Goal: Task Accomplishment & Management: Use online tool/utility

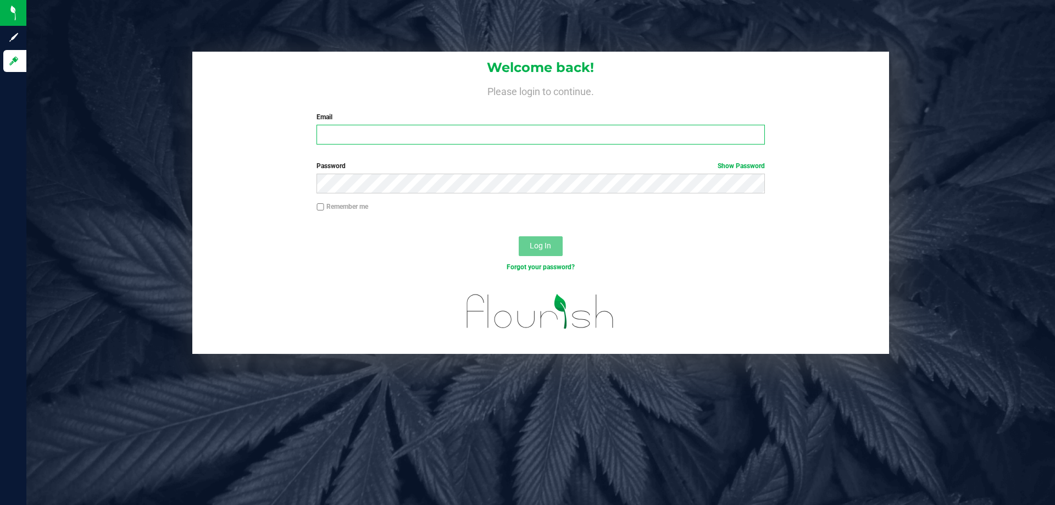
click at [521, 144] on input "Email" at bounding box center [540, 135] width 448 height 20
type input "[EMAIL_ADDRESS][DOMAIN_NAME]"
click at [519, 236] on button "Log In" at bounding box center [541, 246] width 44 height 20
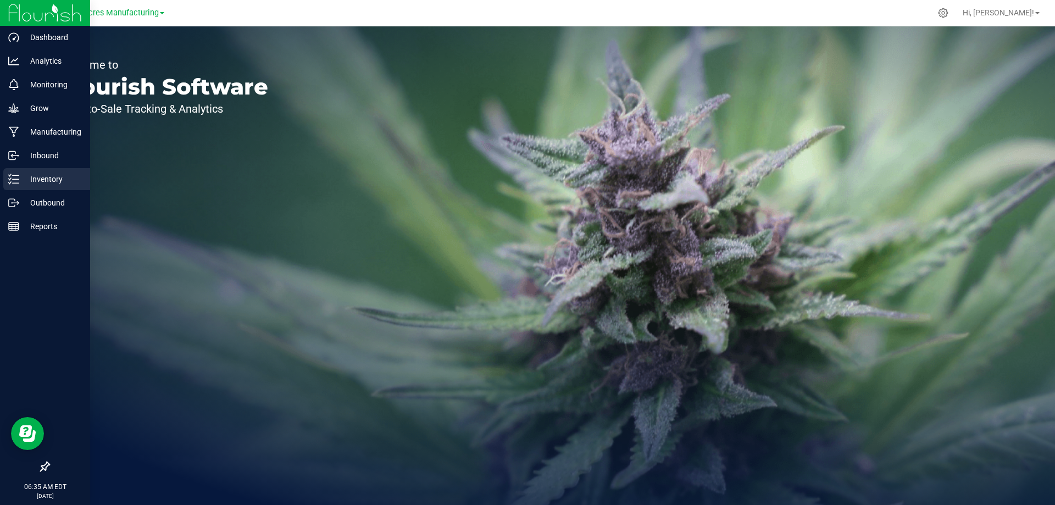
click at [36, 180] on p "Inventory" at bounding box center [52, 179] width 66 height 13
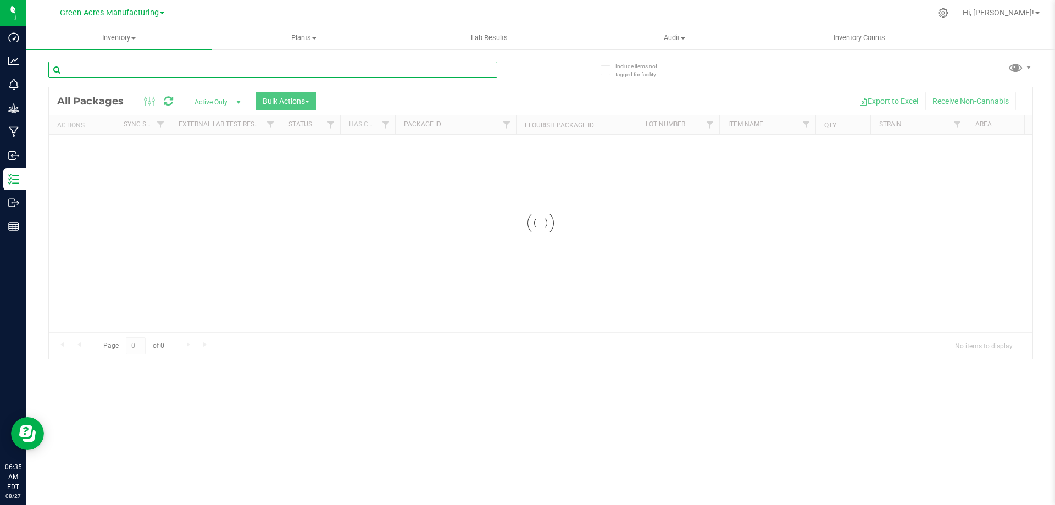
click at [230, 73] on input "text" at bounding box center [272, 70] width 449 height 16
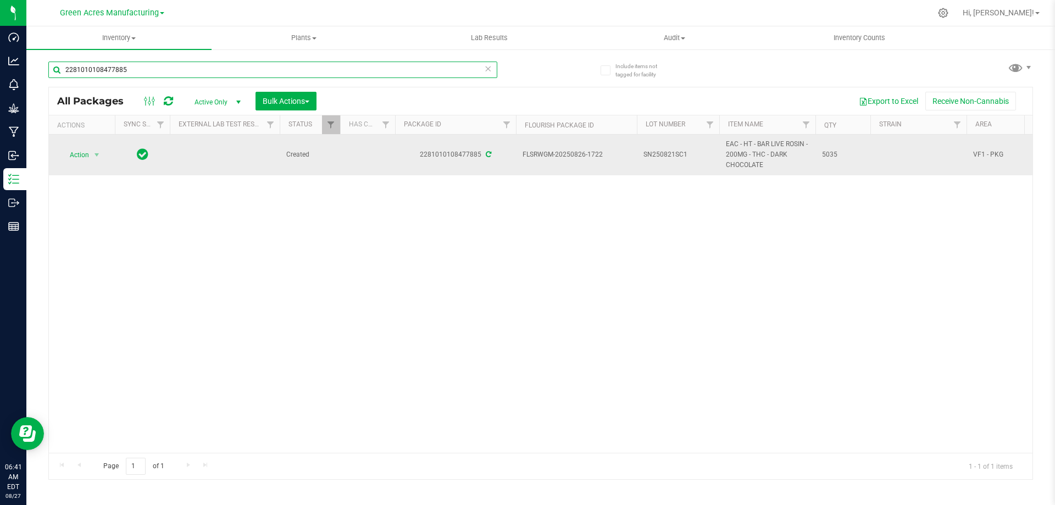
type input "2281010108477885"
click at [691, 152] on span "SN250821SC1" at bounding box center [677, 154] width 69 height 10
type input "SN250821SC1-0827"
click at [93, 152] on span "select" at bounding box center [96, 155] width 9 height 9
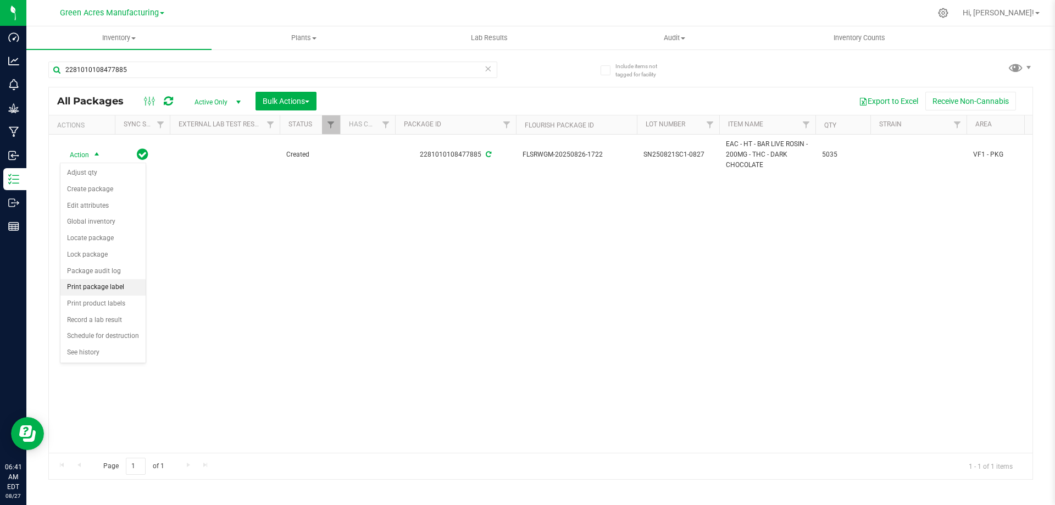
click at [110, 284] on li "Print package label" at bounding box center [102, 287] width 85 height 16
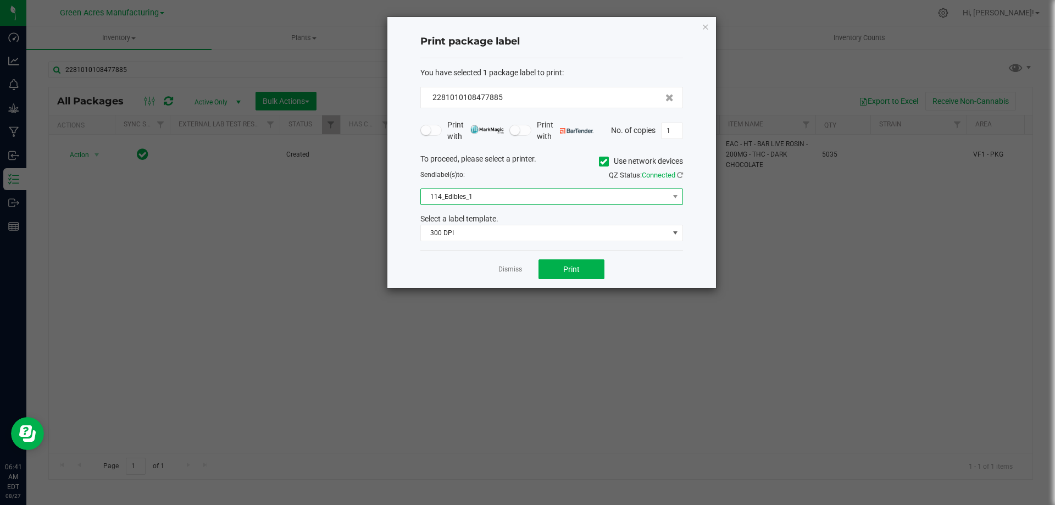
click at [605, 195] on span "114_Edibles_1" at bounding box center [545, 196] width 248 height 15
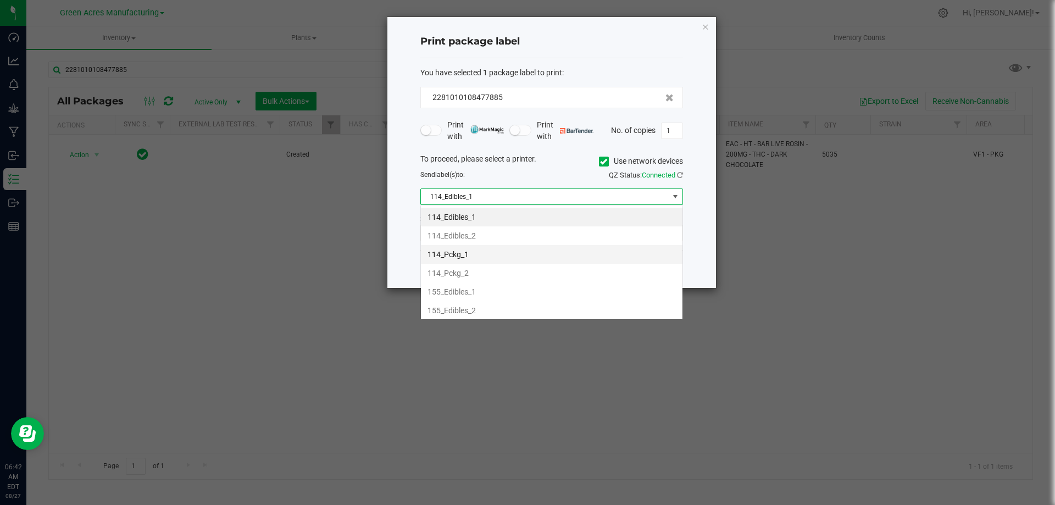
scroll to position [16, 263]
click at [482, 295] on li "155_Edibles_1" at bounding box center [552, 291] width 262 height 19
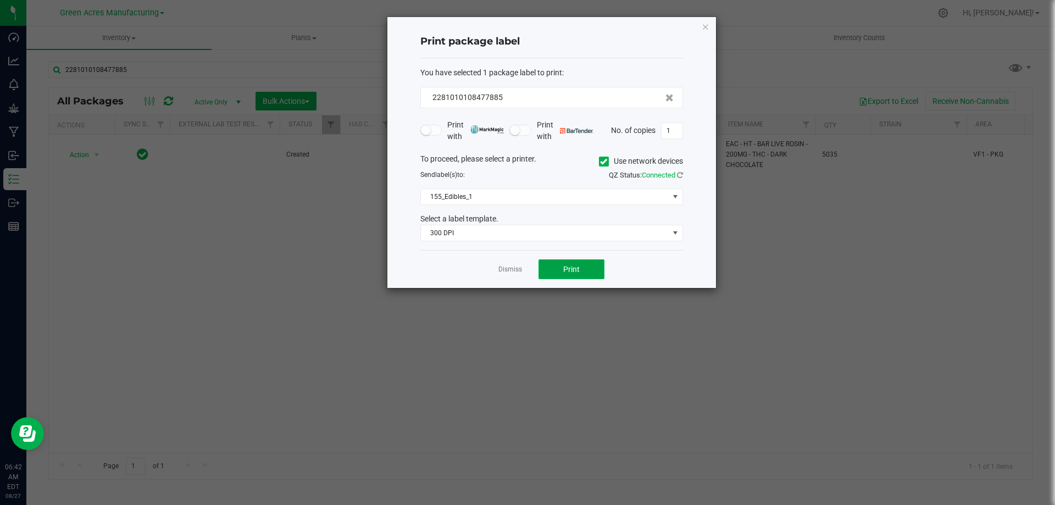
click at [568, 265] on span "Print" at bounding box center [571, 269] width 16 height 9
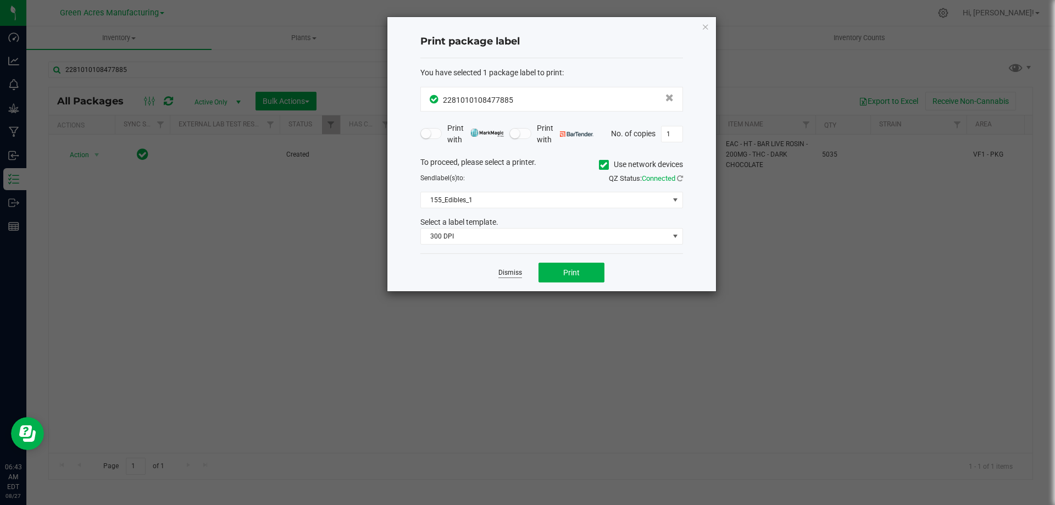
click at [509, 274] on link "Dismiss" at bounding box center [510, 272] width 24 height 9
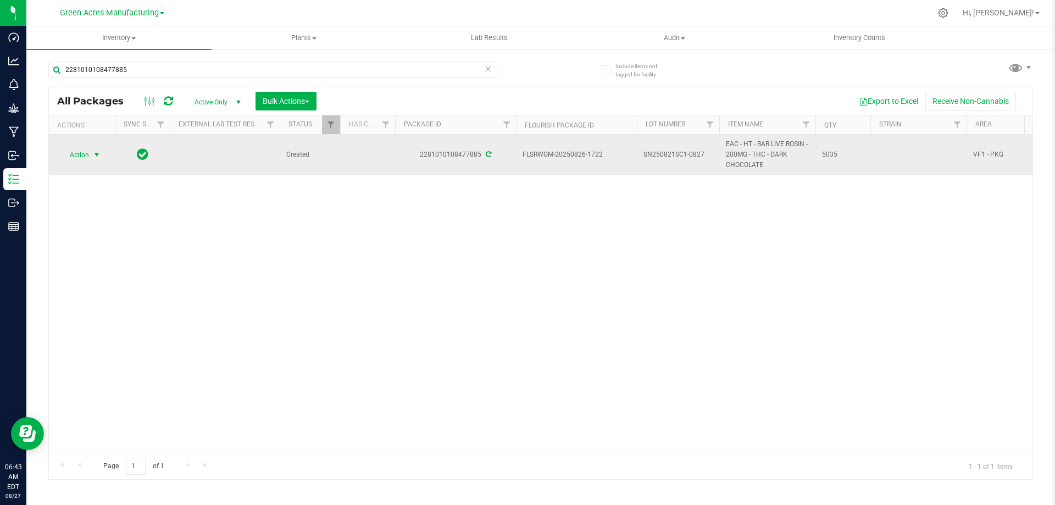
click at [87, 158] on span "Action" at bounding box center [75, 154] width 30 height 15
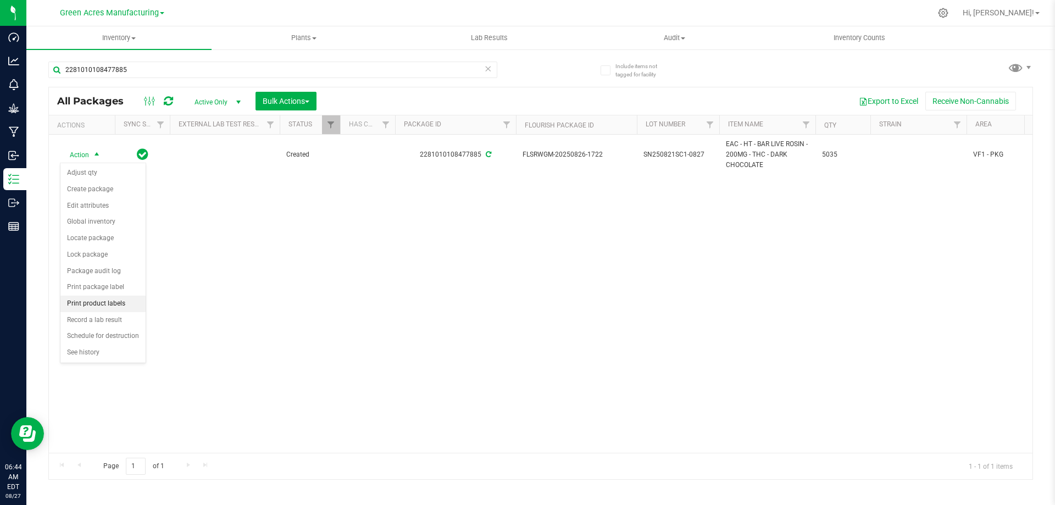
click at [97, 301] on li "Print product labels" at bounding box center [102, 304] width 85 height 16
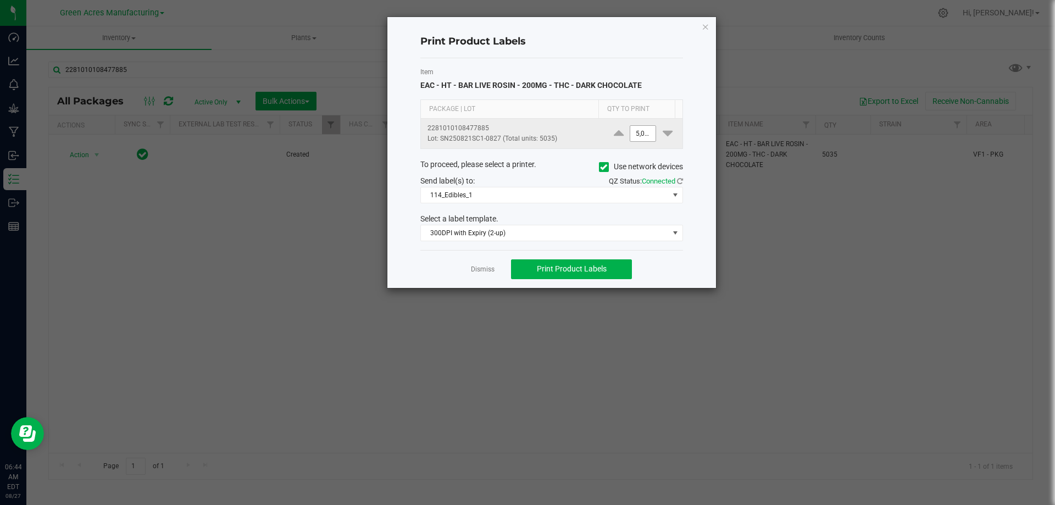
type input "5035"
click at [637, 132] on input "5035" at bounding box center [642, 133] width 25 height 15
type input "6"
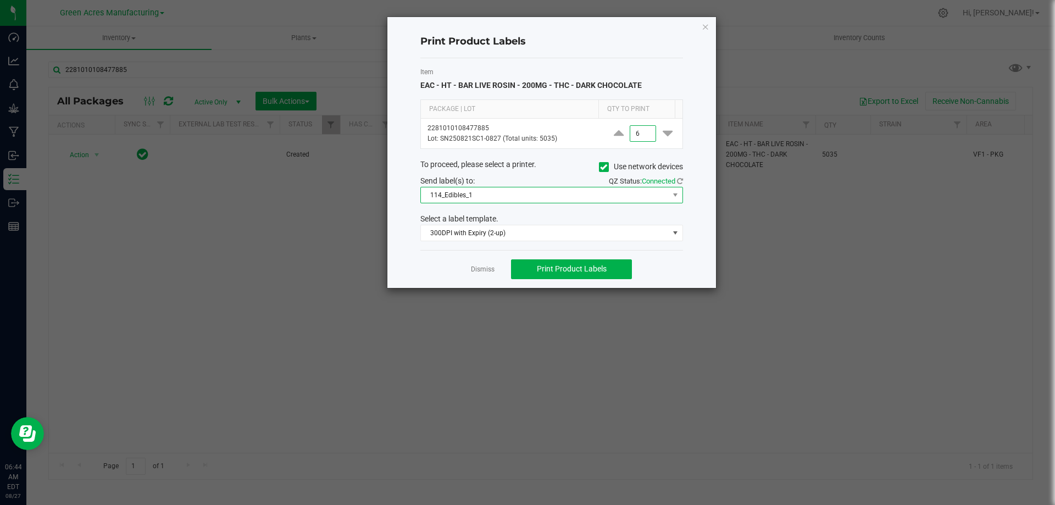
click at [579, 200] on span "114_Edibles_1" at bounding box center [545, 194] width 248 height 15
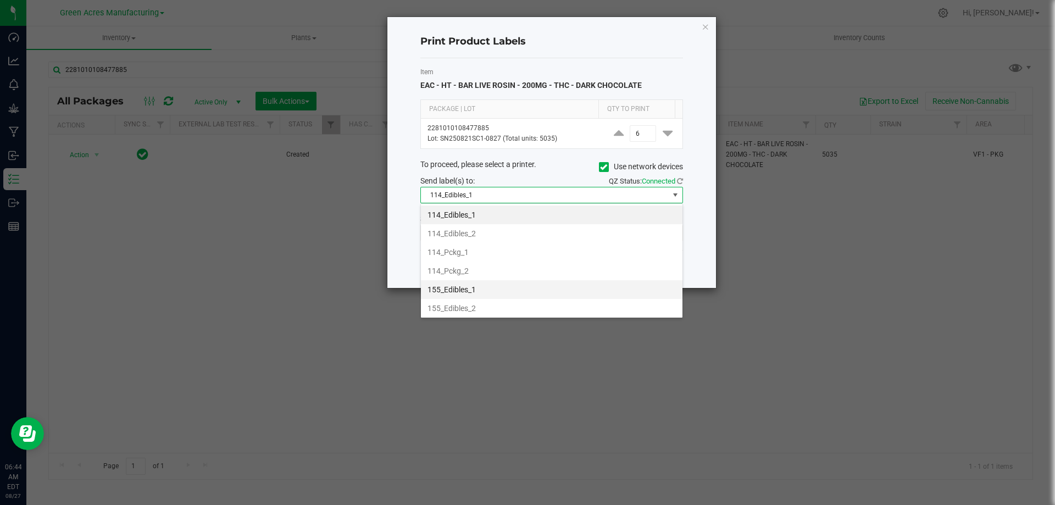
click at [514, 290] on li "155_Edibles_1" at bounding box center [552, 289] width 262 height 19
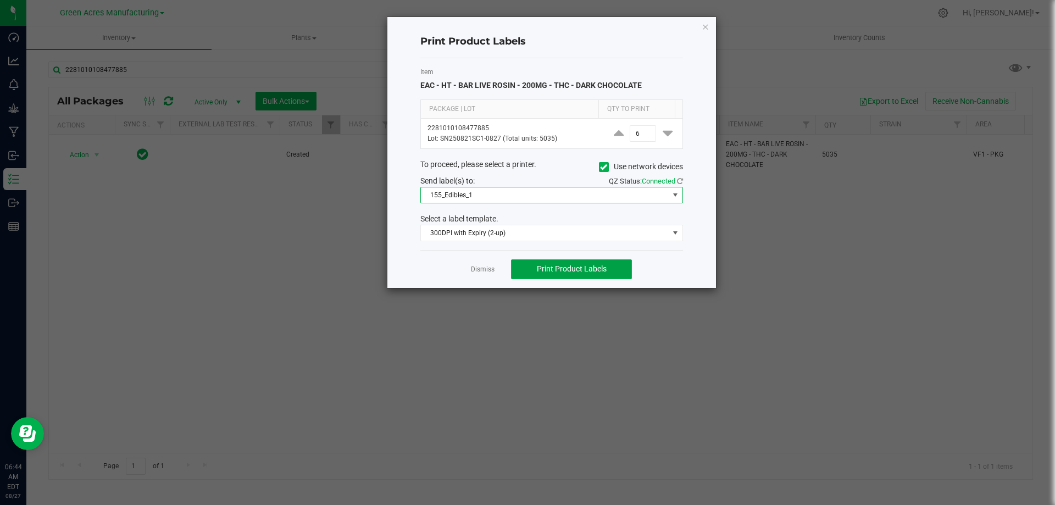
click at [578, 270] on span "Print Product Labels" at bounding box center [572, 268] width 70 height 9
click at [563, 271] on span "Print Product Labels" at bounding box center [572, 268] width 70 height 9
click at [474, 271] on link "Dismiss" at bounding box center [483, 269] width 24 height 9
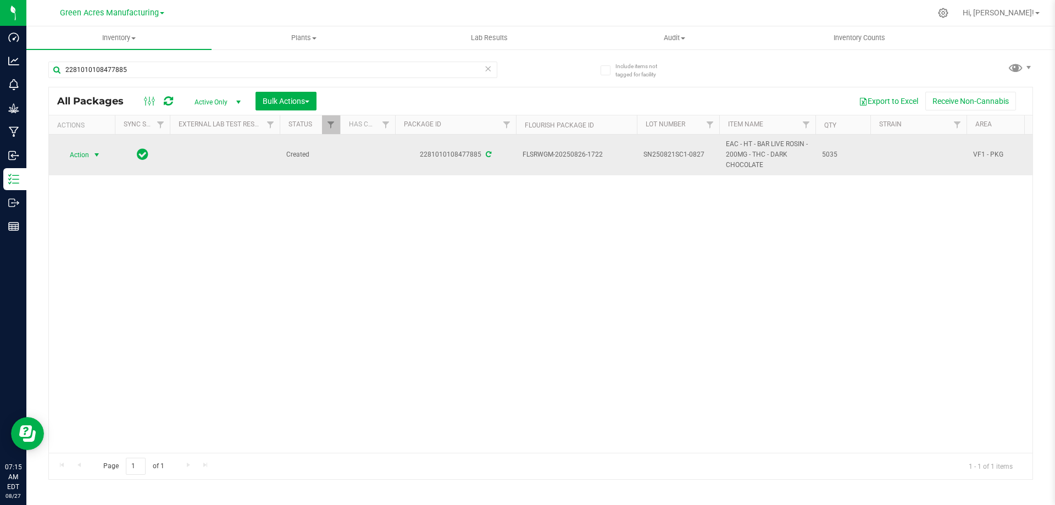
click at [98, 152] on span "select" at bounding box center [96, 155] width 9 height 9
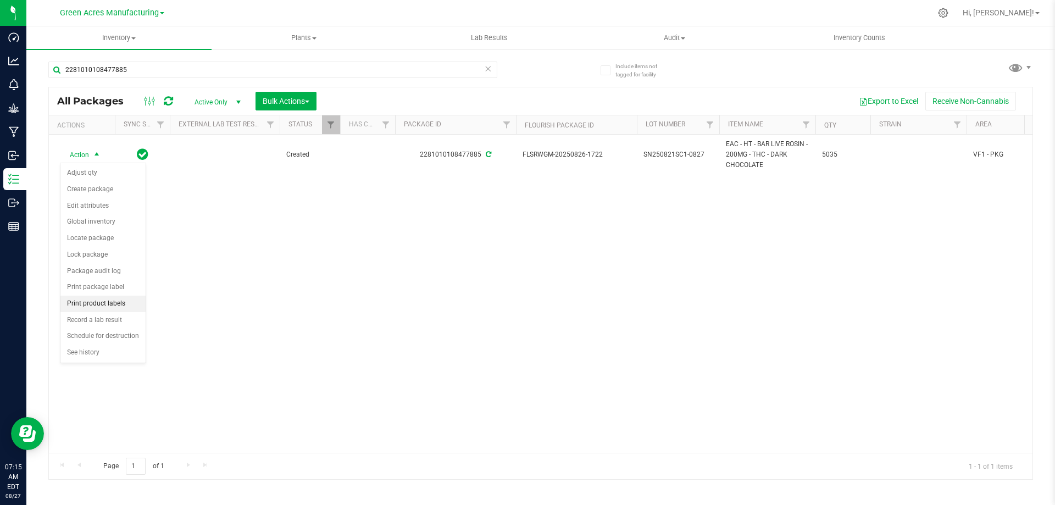
click at [98, 303] on li "Print product labels" at bounding box center [102, 304] width 85 height 16
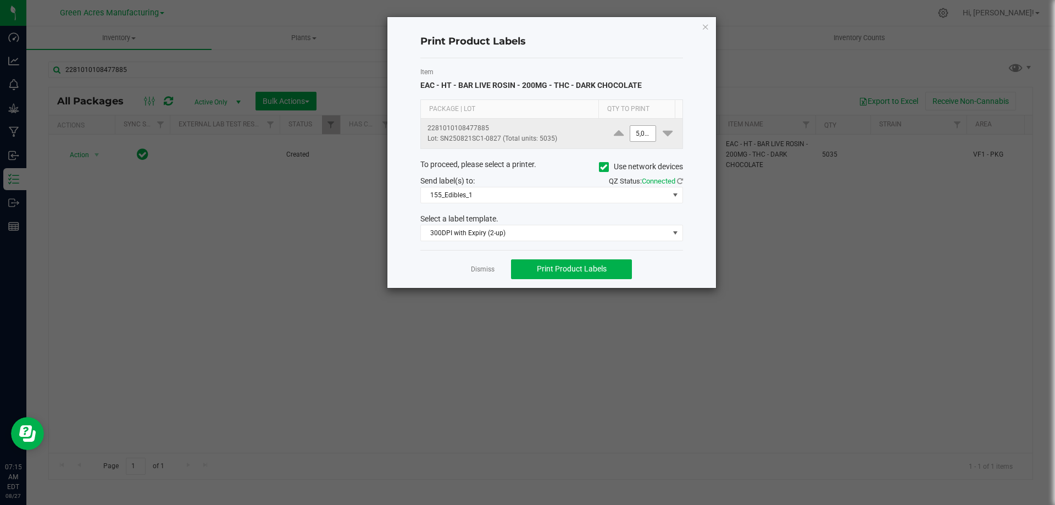
type input "5035"
click at [638, 133] on input "5035" at bounding box center [642, 133] width 25 height 15
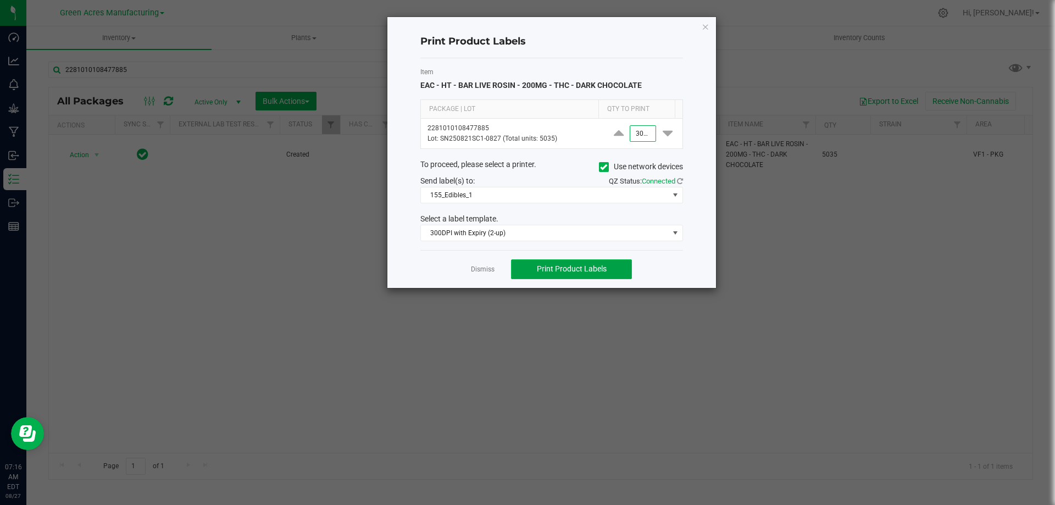
type input "3,000"
click at [580, 266] on span "Print Product Labels" at bounding box center [572, 268] width 70 height 9
